Goal: Browse casually

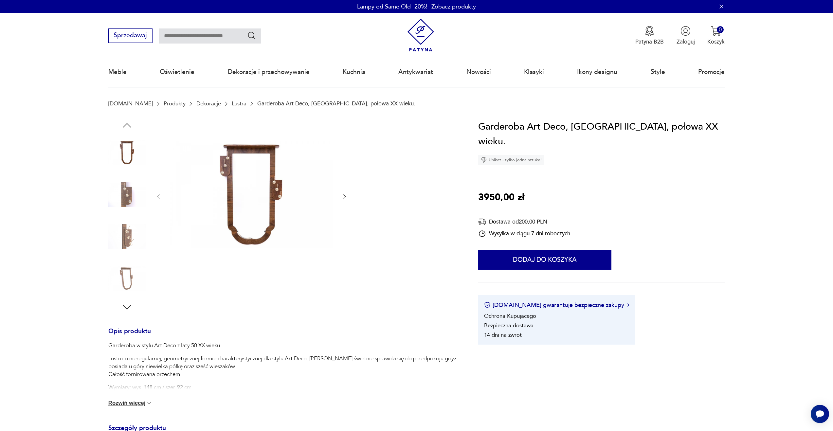
click at [261, 191] on img at bounding box center [251, 195] width 164 height 153
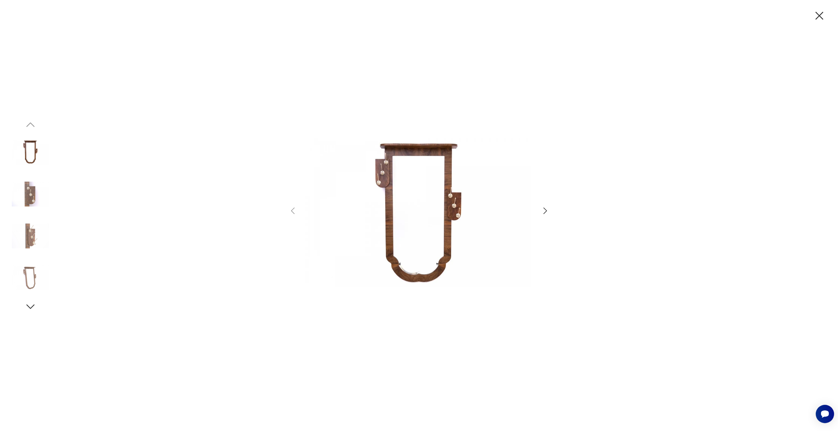
click at [545, 209] on icon "button" at bounding box center [545, 210] width 4 height 7
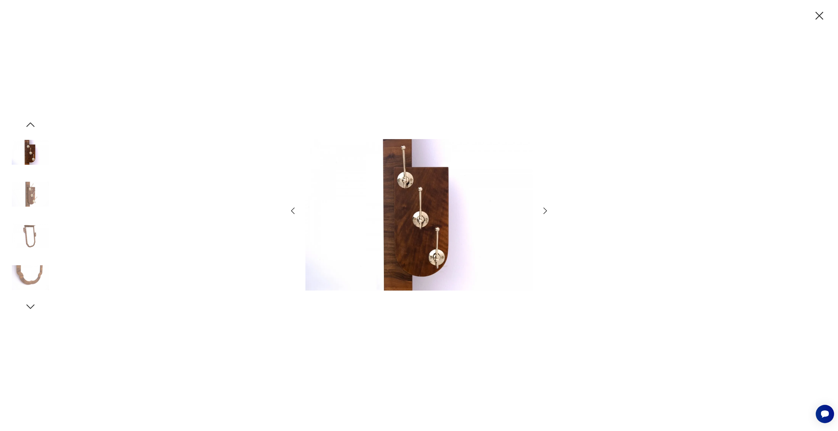
click at [545, 209] on icon "button" at bounding box center [545, 210] width 4 height 7
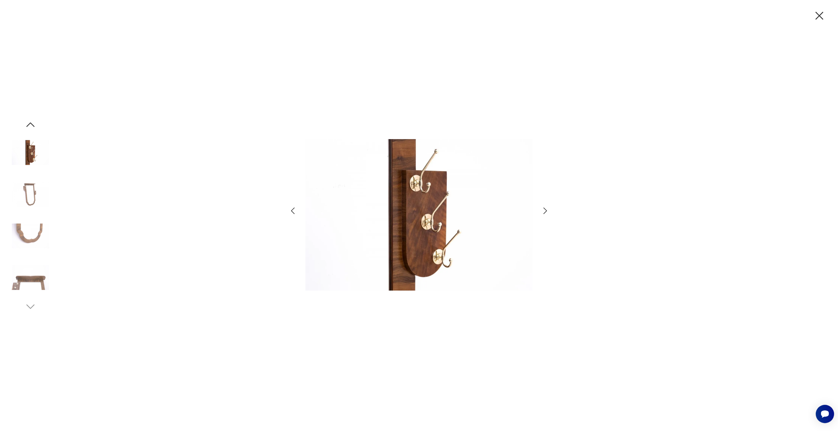
click at [544, 213] on icon "button" at bounding box center [545, 210] width 4 height 7
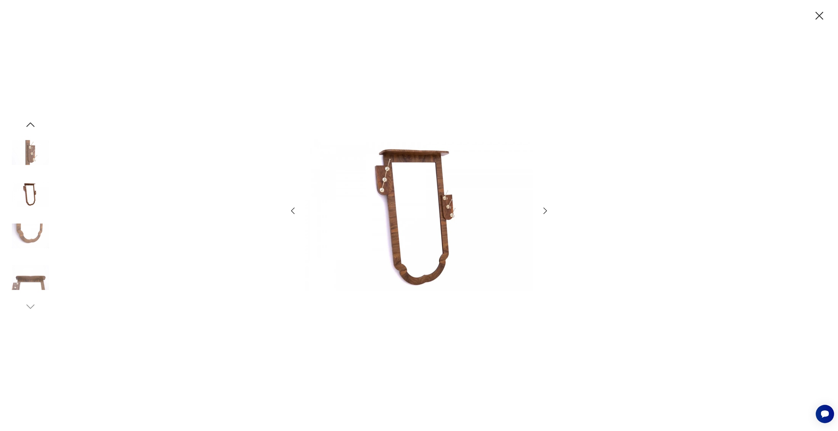
click at [544, 213] on icon "button" at bounding box center [545, 210] width 4 height 7
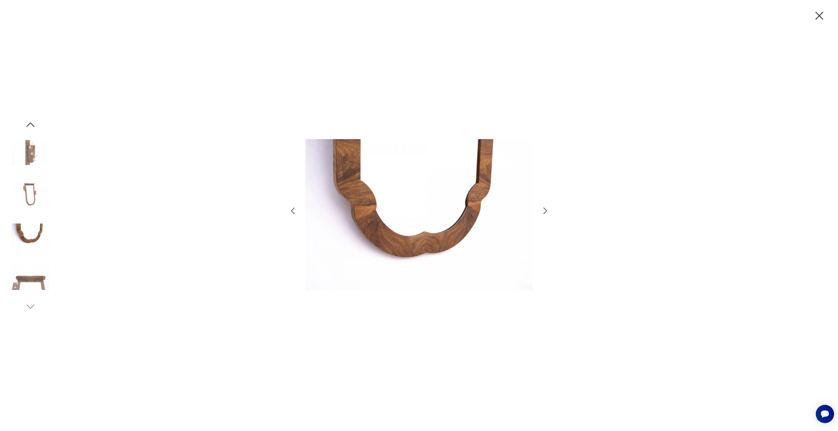
click at [544, 213] on icon "button" at bounding box center [545, 210] width 4 height 7
